Goal: Task Accomplishment & Management: Manage account settings

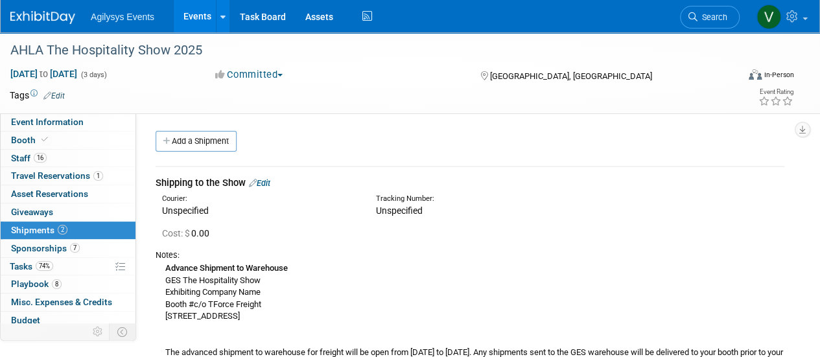
click at [54, 8] on link at bounding box center [50, 11] width 80 height 10
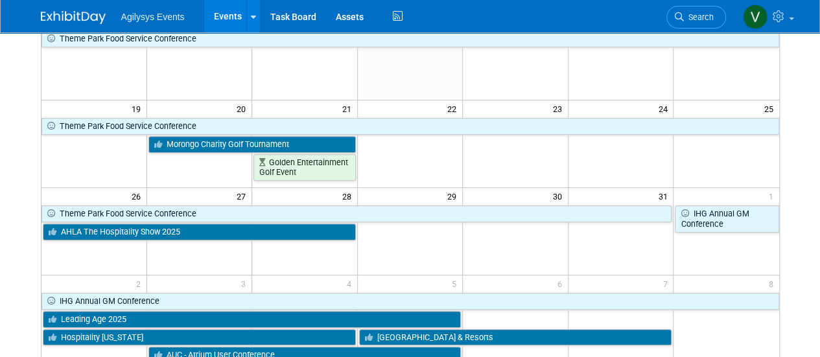
scroll to position [389, 0]
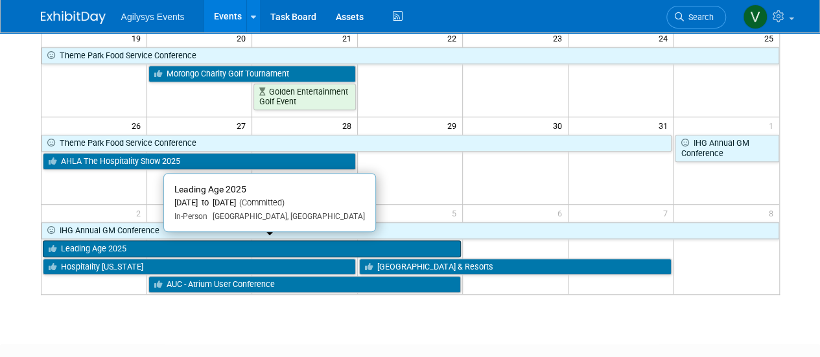
click at [118, 243] on link "Leading Age 2025" at bounding box center [252, 248] width 419 height 17
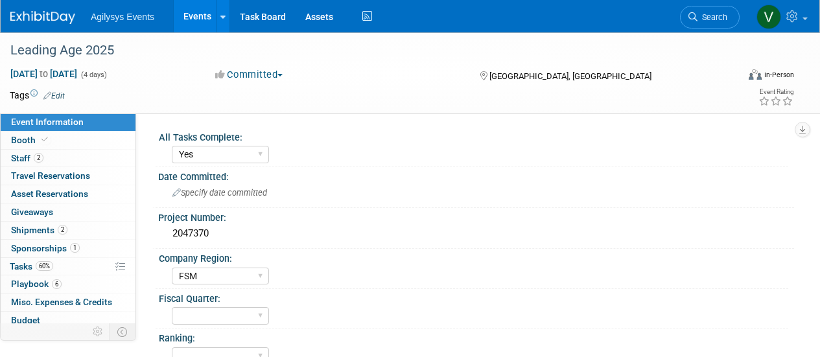
select select "Yes"
select select "FSM"
select select "Yes"
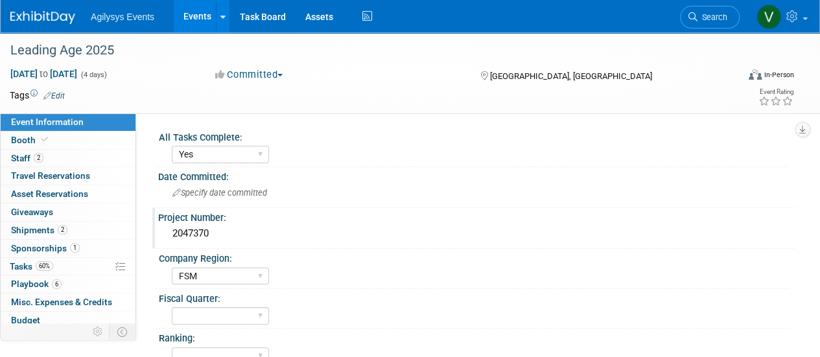
drag, startPoint x: 219, startPoint y: 230, endPoint x: 163, endPoint y: 229, distance: 55.7
click at [163, 229] on div "2047370" at bounding box center [476, 234] width 636 height 21
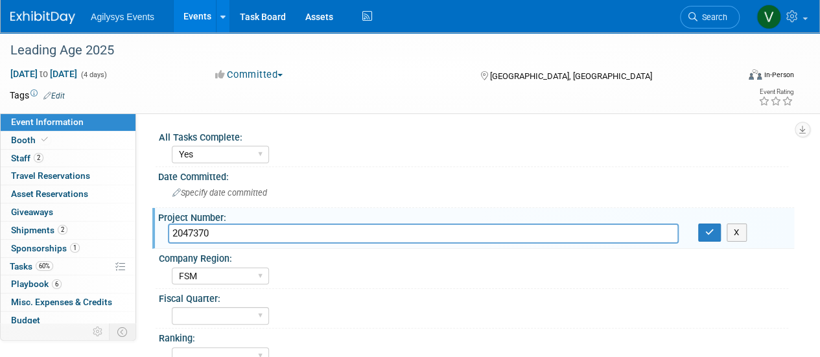
drag, startPoint x: 163, startPoint y: 229, endPoint x: 217, endPoint y: 240, distance: 54.8
click at [209, 239] on input "2047370" at bounding box center [423, 234] width 511 height 20
drag, startPoint x: 212, startPoint y: 237, endPoint x: 170, endPoint y: 226, distance: 43.5
click at [170, 226] on input "2047370" at bounding box center [423, 234] width 511 height 20
click at [58, 17] on img at bounding box center [42, 17] width 65 height 13
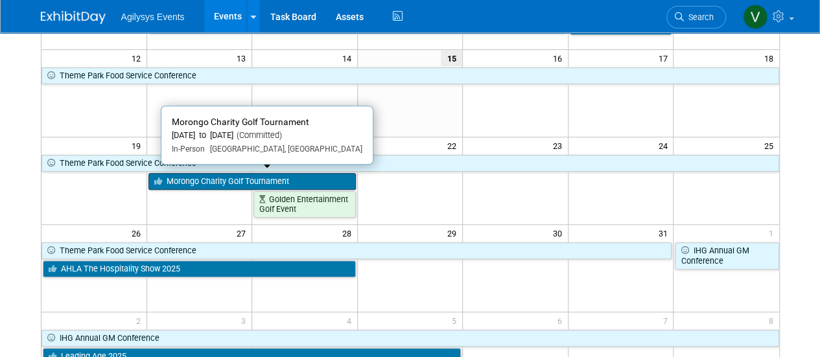
scroll to position [324, 0]
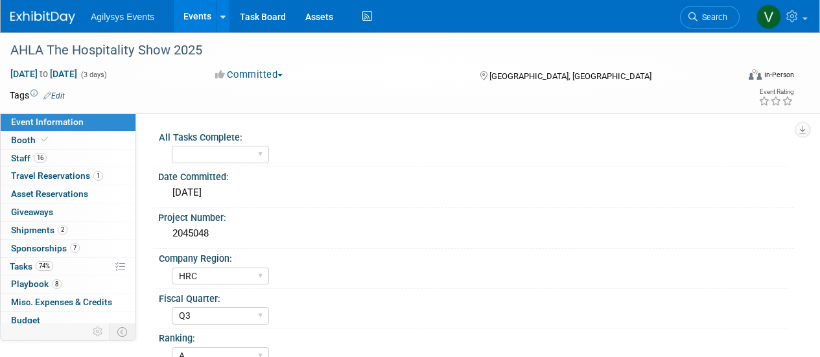
select select "HRC"
select select "Q3"
select select "A"
select select "Yes"
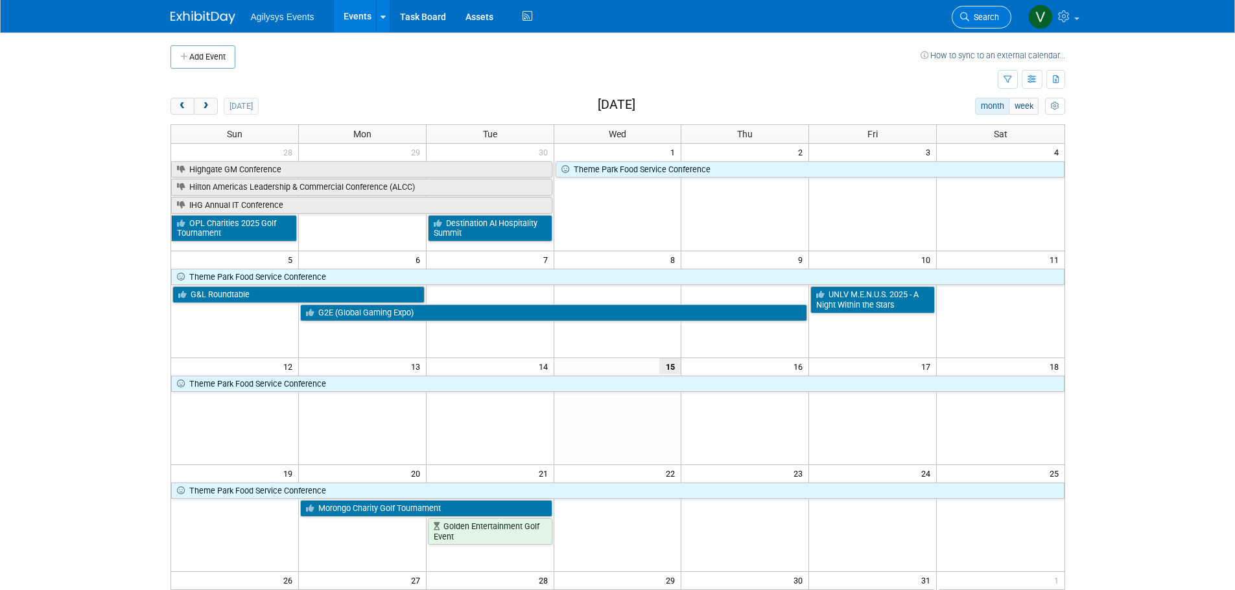
click at [992, 24] on link "Search" at bounding box center [981, 17] width 60 height 23
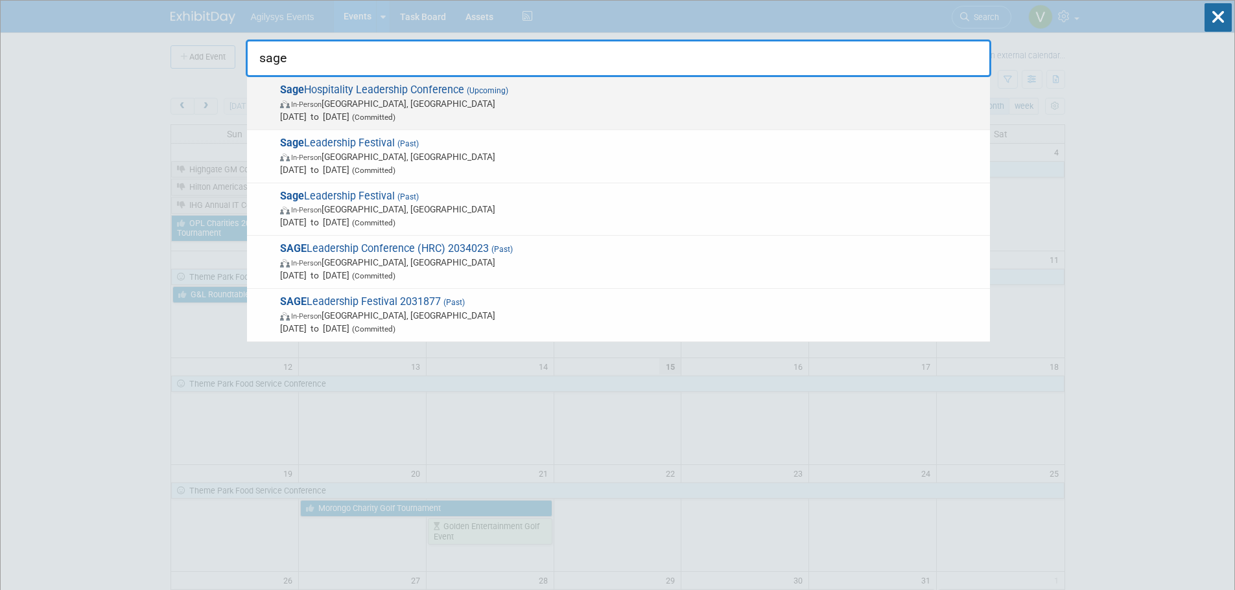
type input "sage"
click at [401, 90] on span "Sage Hospitality Leadership Conference (Upcoming) In-Person Chicago, IL Feb 23,…" at bounding box center [629, 104] width 707 height 40
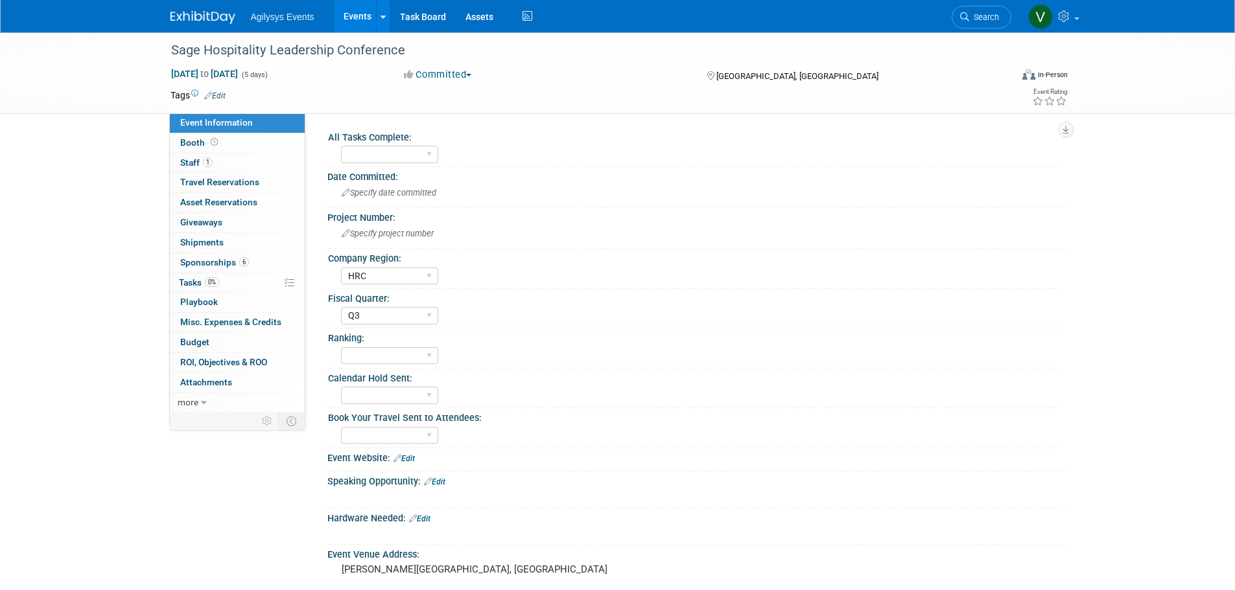
select select "HRC"
select select "Q3"
click at [194, 275] on link "0% Tasks 0%" at bounding box center [237, 283] width 135 height 19
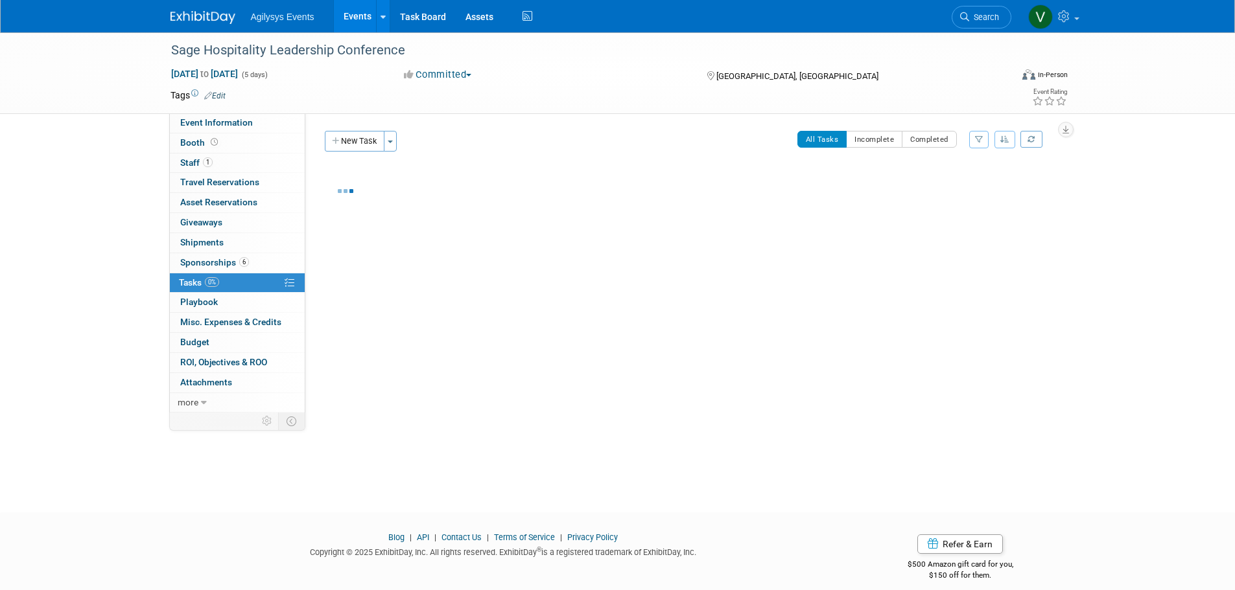
click at [201, 285] on span "Tasks 0%" at bounding box center [199, 282] width 40 height 10
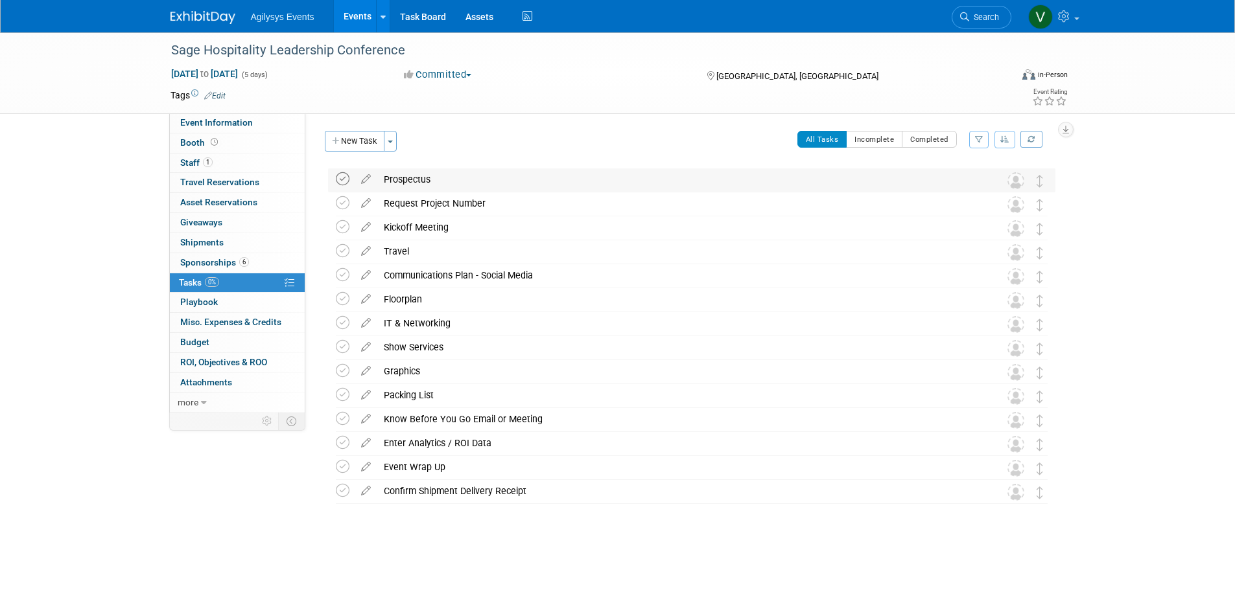
click at [343, 178] on icon at bounding box center [343, 179] width 14 height 14
click at [361, 146] on button "New Task" at bounding box center [355, 141] width 60 height 21
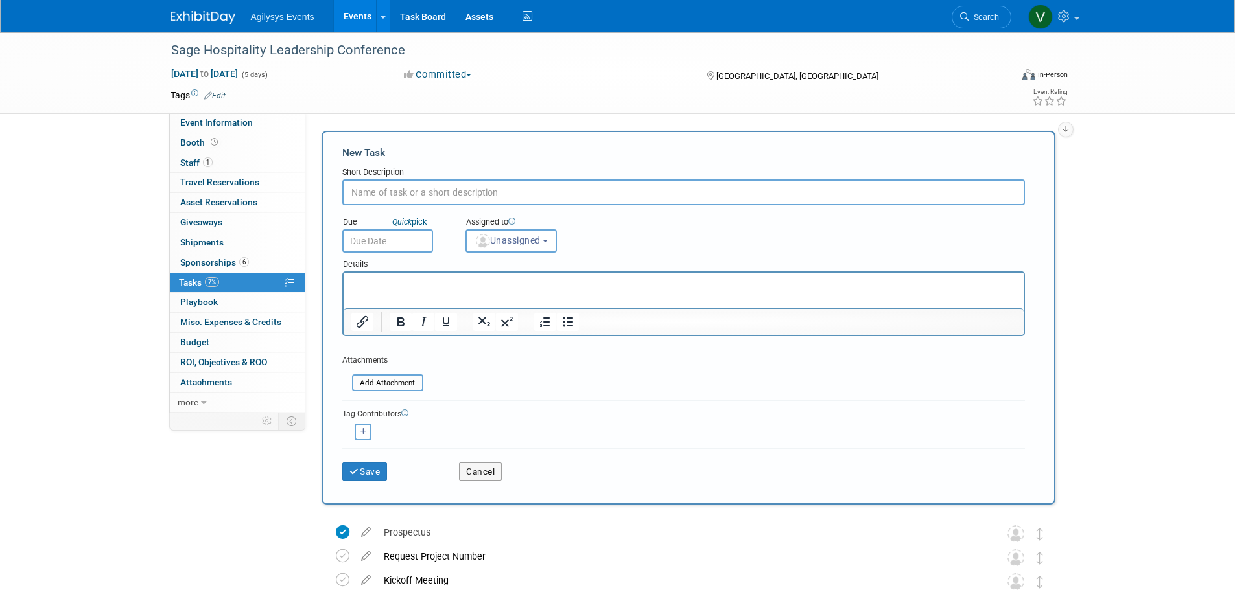
paste input "The invitation and registration will be sent out before the end of the month."
type input "The invitation and registration will be sent out before the end of the month."
click at [391, 236] on input "text" at bounding box center [387, 240] width 91 height 23
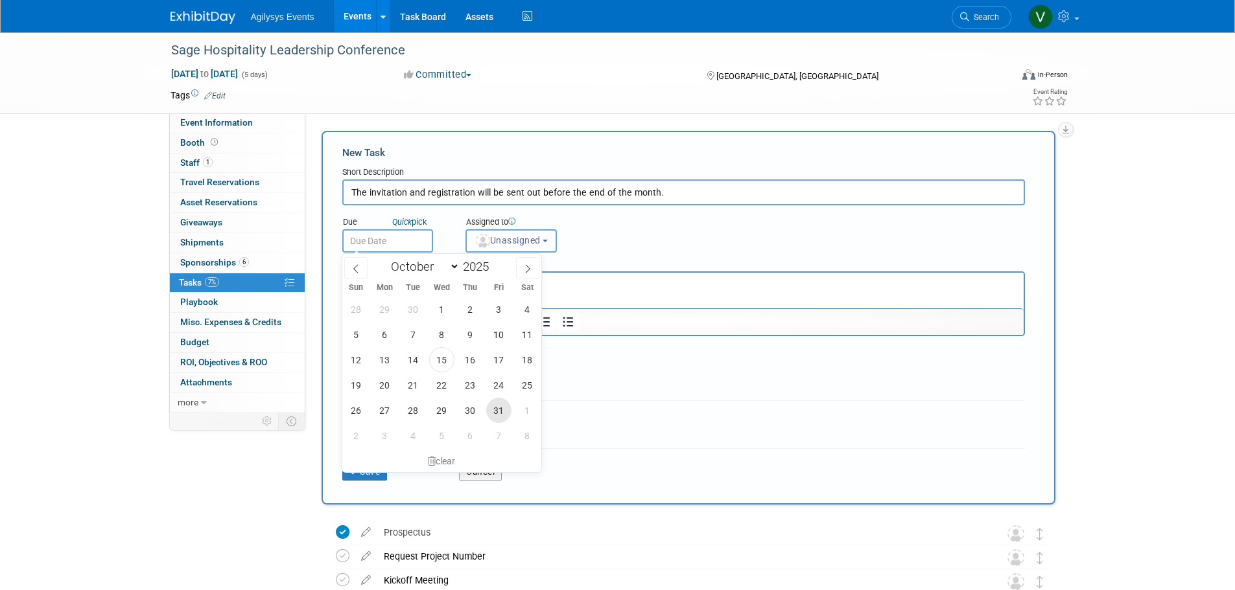
click at [498, 415] on span "31" at bounding box center [498, 410] width 25 height 25
type input "Oct 31, 2025"
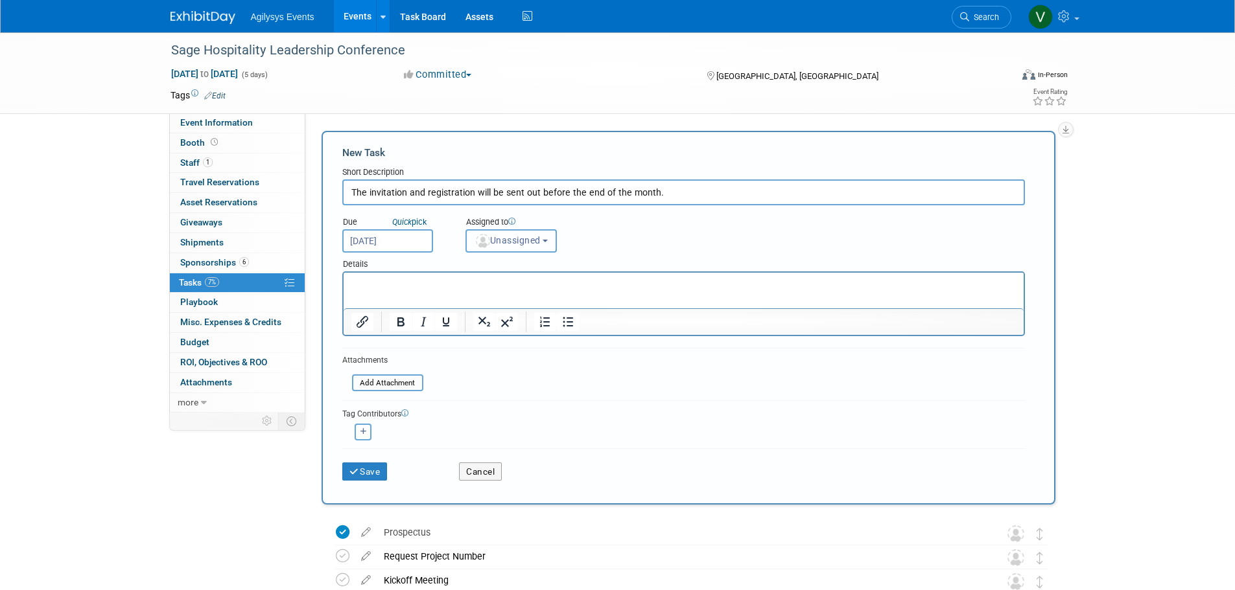
click at [509, 246] on span "Unassigned" at bounding box center [507, 240] width 66 height 10
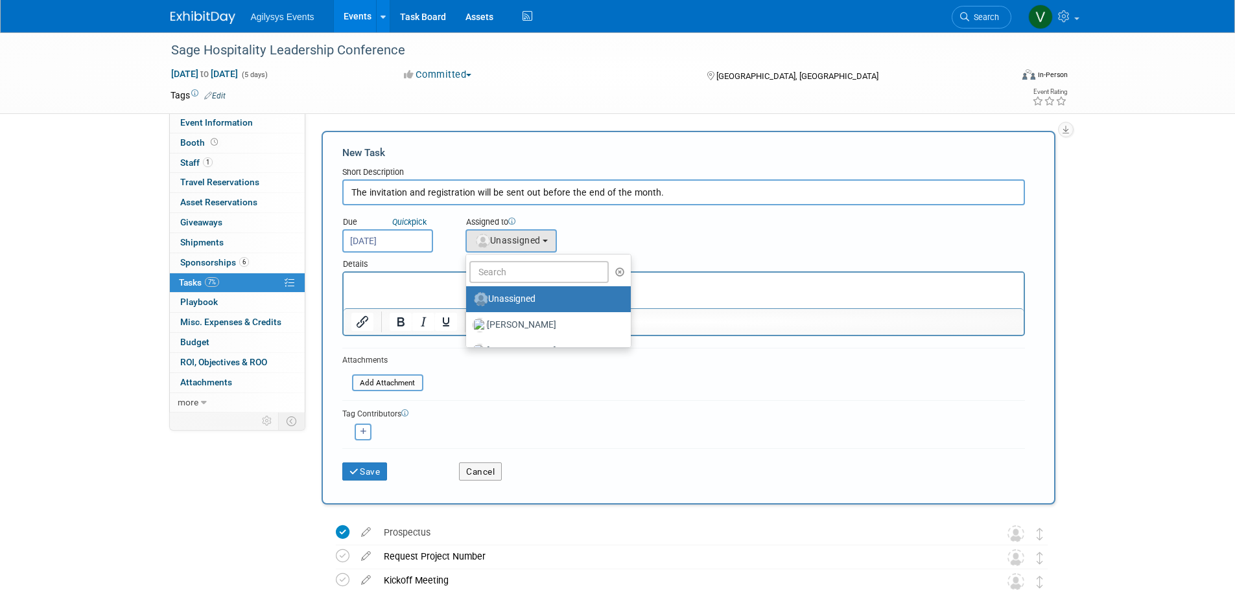
drag, startPoint x: 513, startPoint y: 294, endPoint x: 513, endPoint y: 286, distance: 7.1
click at [513, 293] on label "Unassigned" at bounding box center [544, 299] width 145 height 21
click at [468, 294] on input "Unassigned" at bounding box center [464, 298] width 8 height 8
click at [510, 274] on input "text" at bounding box center [539, 272] width 140 height 22
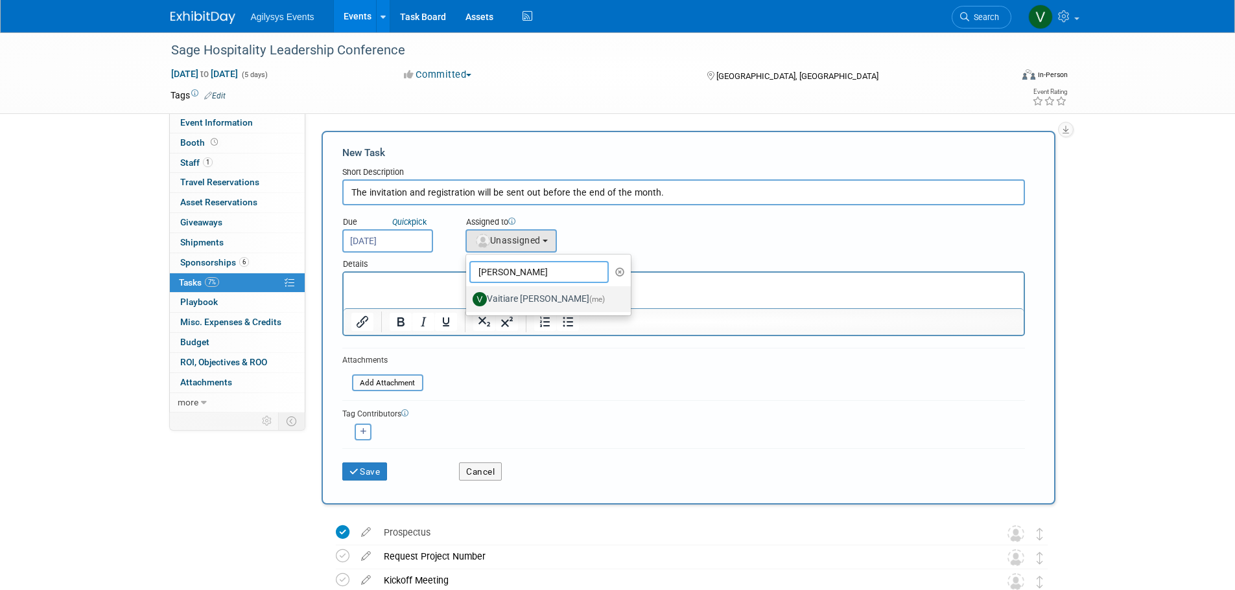
type input "vaiti"
click at [502, 298] on label "Vaitiare Munoz (me)" at bounding box center [544, 299] width 145 height 21
click at [468, 298] on input "Vaitiare Munoz (me)" at bounding box center [464, 298] width 8 height 8
select select "9da70825-3e02-4d1a-92dc-02b6497bcd7e"
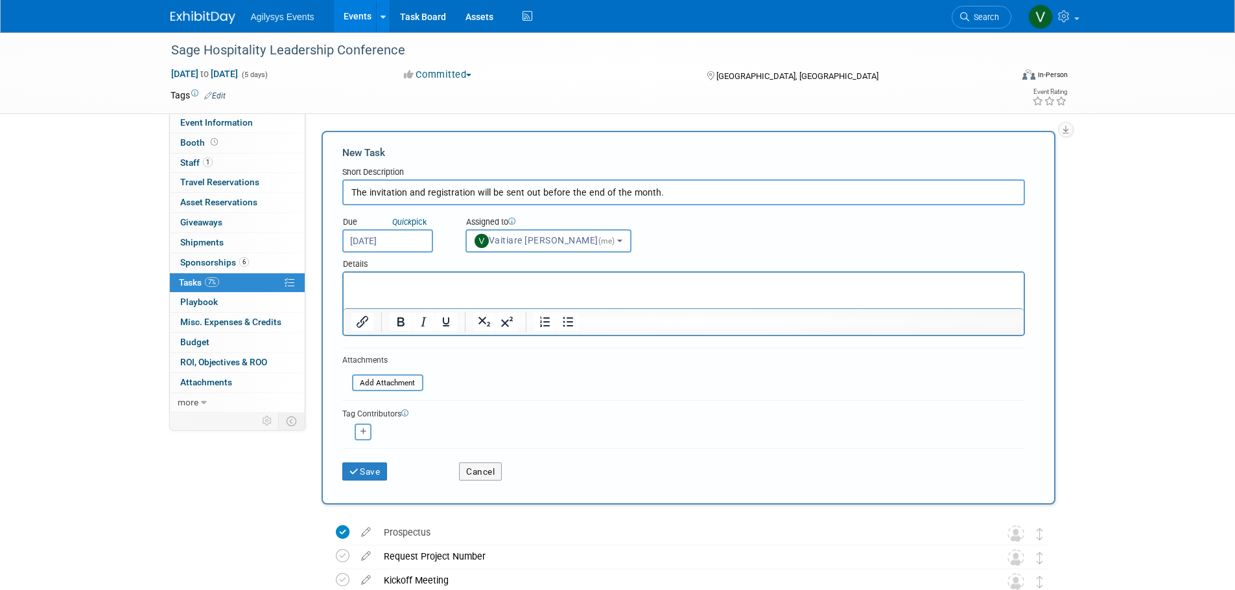
click at [346, 193] on input "The invitation and registration will be sent out before the end of the month." at bounding box center [683, 193] width 682 height 26
paste input "Silver Sponsorship package"
type input "Silver Sponsorship package The invitation and registration will be sent out bef…"
click at [390, 471] on div "Save" at bounding box center [390, 467] width 117 height 27
click at [373, 477] on button "Save" at bounding box center [364, 472] width 45 height 18
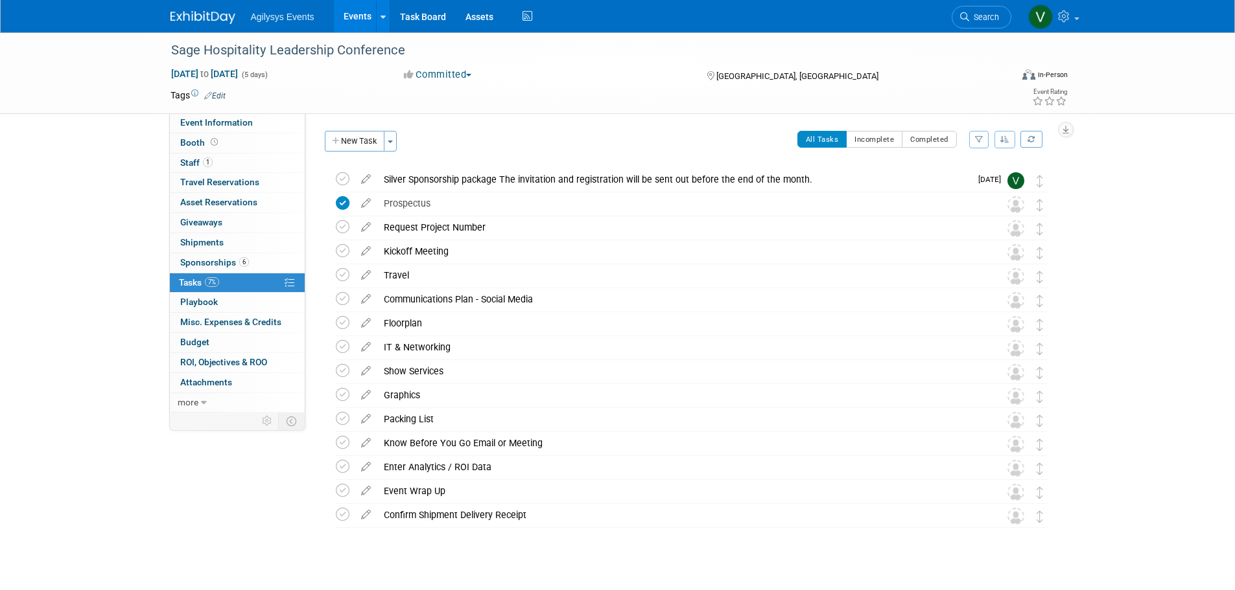
click at [196, 16] on img at bounding box center [202, 17] width 65 height 13
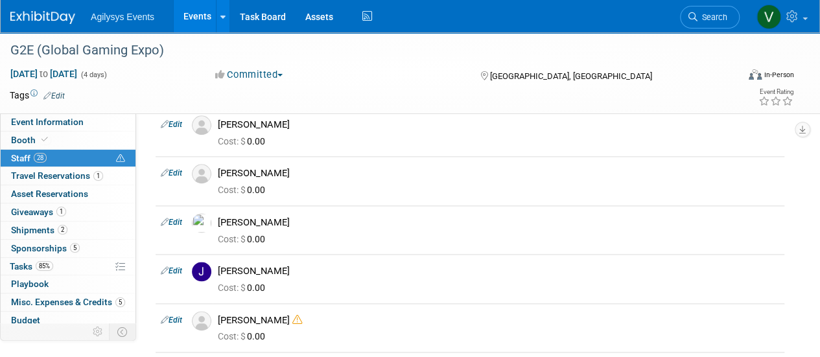
scroll to position [648, 0]
